Goal: Check status: Check status

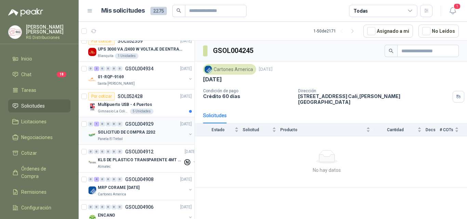
scroll to position [68, 0]
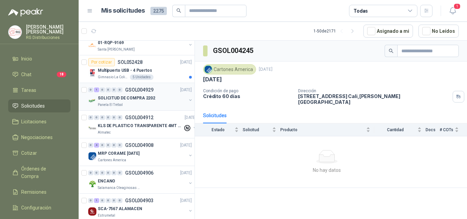
click at [145, 97] on p "SOLICITUD DE COMPRA 2202" at bounding box center [126, 98] width 57 height 6
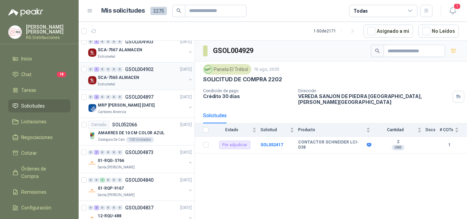
scroll to position [239, 0]
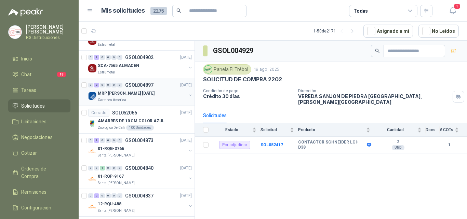
click at [136, 90] on p "MRP [PERSON_NAME] [DATE]" at bounding box center [126, 93] width 57 height 6
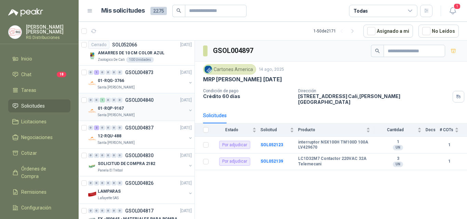
scroll to position [308, 0]
click at [135, 108] on div "01-RQP-9167" at bounding box center [142, 108] width 89 height 8
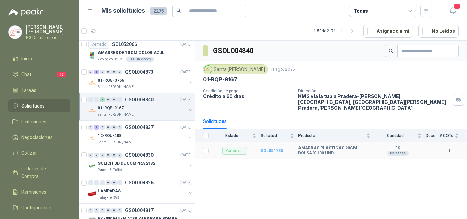
click at [270, 148] on b "SOL051735" at bounding box center [271, 150] width 23 height 5
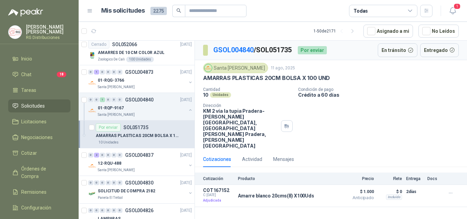
click at [139, 133] on p "AMARRAS PLASTICAS 20CM BOLSA X 100 UND" at bounding box center [138, 136] width 85 height 6
click at [306, 188] on div "Detalles" at bounding box center [320, 196] width 32 height 16
click at [145, 133] on p "AMARRAS PLASTICAS 20CM BOLSA X 100 UND" at bounding box center [138, 136] width 85 height 6
click at [143, 115] on div "Santa [PERSON_NAME]" at bounding box center [142, 114] width 89 height 5
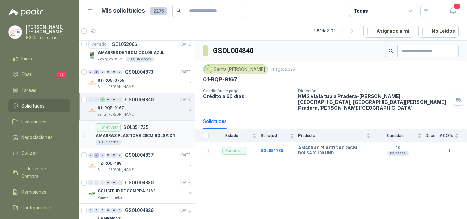
click at [152, 134] on p "AMARRAS PLASTICAS 20CM BOLSA X 100 UND" at bounding box center [138, 136] width 85 height 6
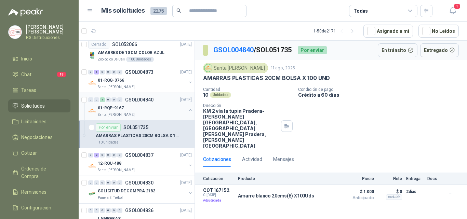
click at [188, 108] on button "button" at bounding box center [190, 109] width 5 height 5
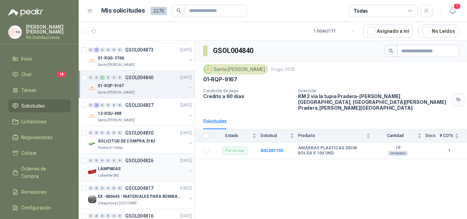
scroll to position [342, 0]
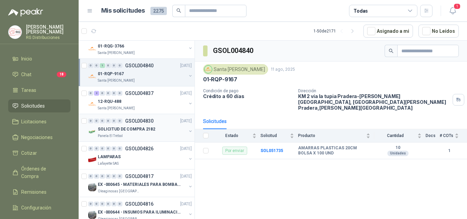
click at [152, 133] on div "SOLICITUD DE COMPRA 2182" at bounding box center [142, 129] width 89 height 8
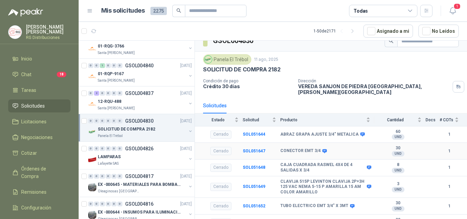
scroll to position [15, 0]
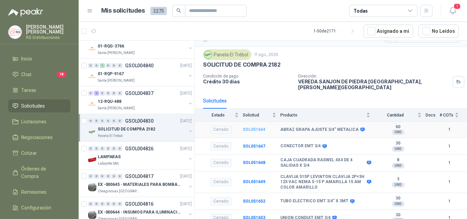
click at [251, 127] on b "SOL051644" at bounding box center [254, 129] width 23 height 5
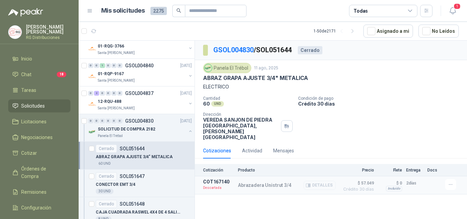
click at [305, 181] on button "Detalles" at bounding box center [320, 185] width 32 height 9
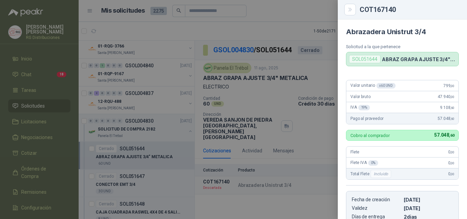
click at [316, 103] on div at bounding box center [233, 109] width 467 height 219
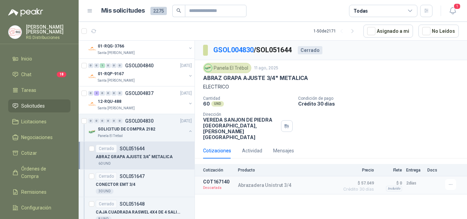
click at [335, 119] on div "Cantidad 60 UND  Condición de pago Crédito 30 días Dirección VEREDA SANJON DE …" at bounding box center [331, 118] width 256 height 44
click at [188, 129] on icon "button" at bounding box center [190, 131] width 5 height 5
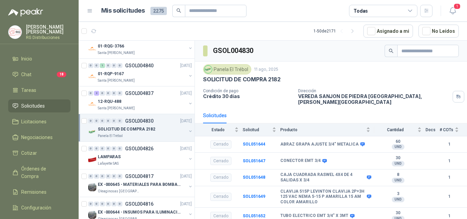
click at [140, 128] on p "SOLICITUD DE COMPRA 2182" at bounding box center [126, 129] width 57 height 6
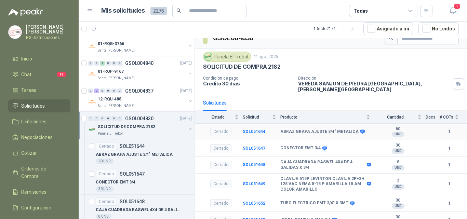
scroll to position [15, 0]
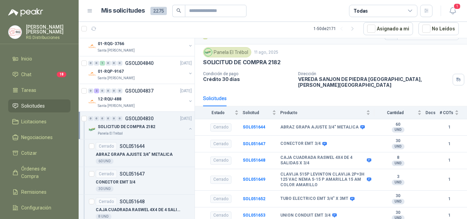
click at [154, 127] on div "SOLICITUD DE COMPRA 2182" at bounding box center [142, 127] width 89 height 8
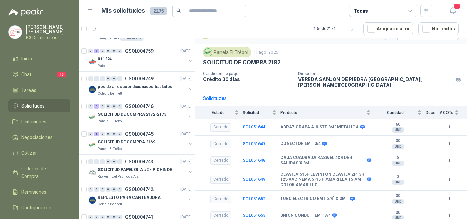
scroll to position [752, 0]
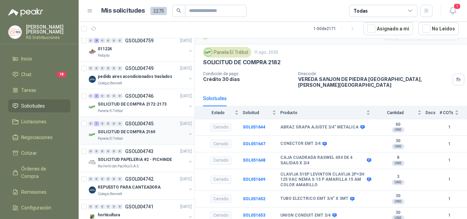
click at [170, 139] on div "Panela El Trébol" at bounding box center [142, 138] width 89 height 5
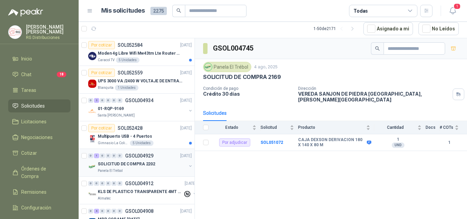
click at [155, 167] on div "SOLICITUD DE COMPRA 2202" at bounding box center [142, 164] width 89 height 8
